Goal: Task Accomplishment & Management: Use online tool/utility

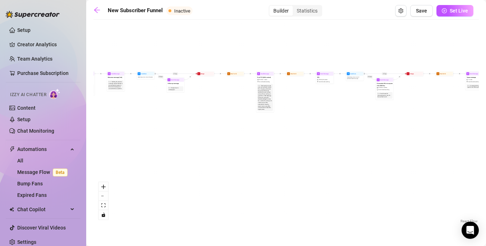
drag, startPoint x: 163, startPoint y: 116, endPoint x: 321, endPoint y: 125, distance: 157.9
click at [321, 125] on div "If True If False If True If False If True If False If True If False Merge Merge…" at bounding box center [285, 124] width 385 height 202
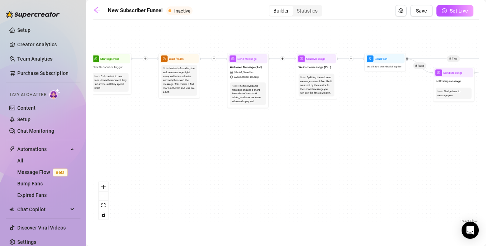
drag, startPoint x: 227, startPoint y: 136, endPoint x: 297, endPoint y: 180, distance: 83.2
click at [297, 180] on div "If True If False If True If False If True If False If True If False Merge Merge…" at bounding box center [285, 124] width 385 height 202
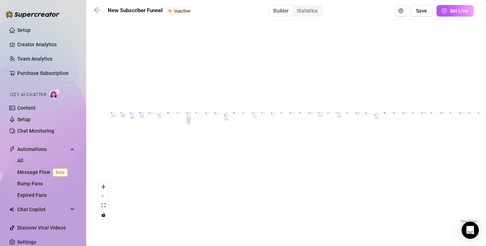
drag, startPoint x: 324, startPoint y: 197, endPoint x: 175, endPoint y: 142, distance: 158.6
click at [175, 142] on div "If True If False If True If False If True If False If True If False Merge Merge…" at bounding box center [285, 124] width 385 height 202
drag, startPoint x: 214, startPoint y: 158, endPoint x: 239, endPoint y: 158, distance: 25.1
click at [239, 158] on div "If True If False If True If False If True If False If True If False Merge Merge…" at bounding box center [285, 124] width 385 height 202
click at [31, 31] on link "Setup" at bounding box center [23, 30] width 13 height 6
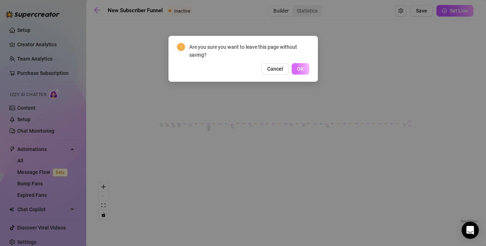
click at [302, 68] on span "OK" at bounding box center [300, 69] width 7 height 6
